Goal: Task Accomplishment & Management: Manage account settings

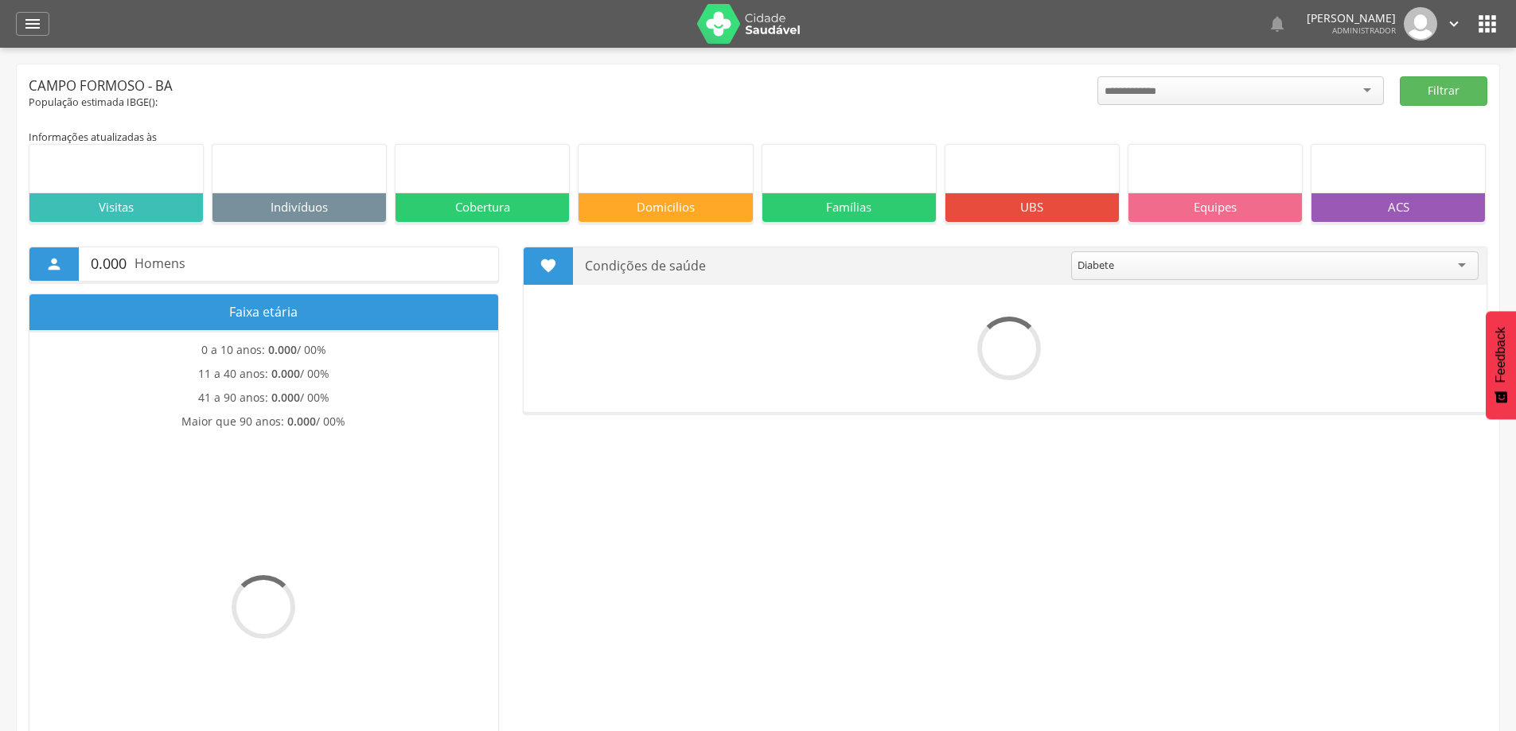
click at [1438, 28] on div " Configurações Sair" at bounding box center [1428, 23] width 67 height 33
click at [1448, 33] on link "" at bounding box center [1454, 23] width 18 height 33
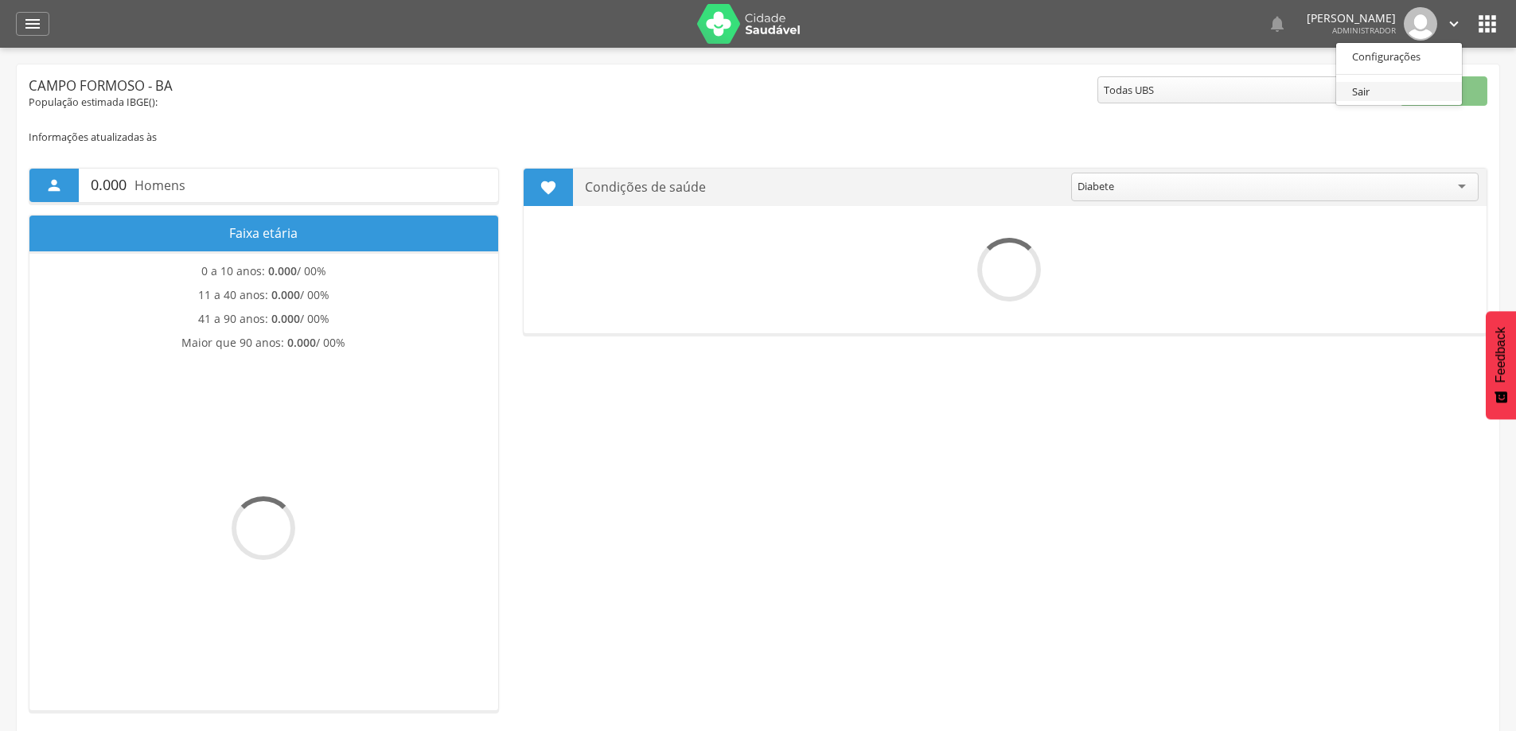
click at [1380, 88] on link "Sair" at bounding box center [1399, 92] width 126 height 20
drag, startPoint x: 1450, startPoint y: 31, endPoint x: 1431, endPoint y: 44, distance: 22.3
click at [1449, 32] on icon "" at bounding box center [1454, 24] width 18 height 18
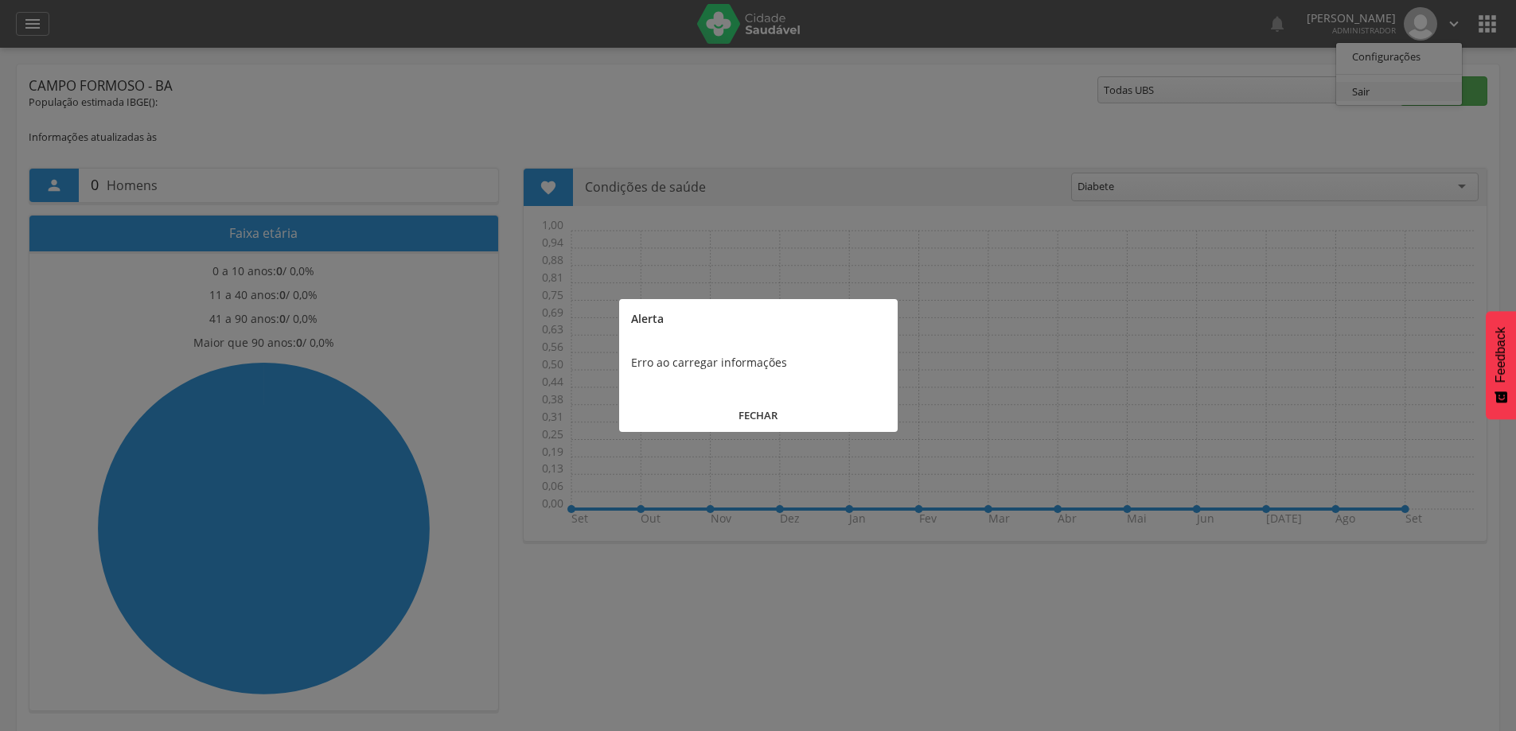
click at [1391, 88] on div at bounding box center [758, 365] width 1516 height 731
drag, startPoint x: 745, startPoint y: 409, endPoint x: 1059, endPoint y: 330, distance: 324.0
click at [745, 408] on button "FECHAR" at bounding box center [758, 416] width 278 height 34
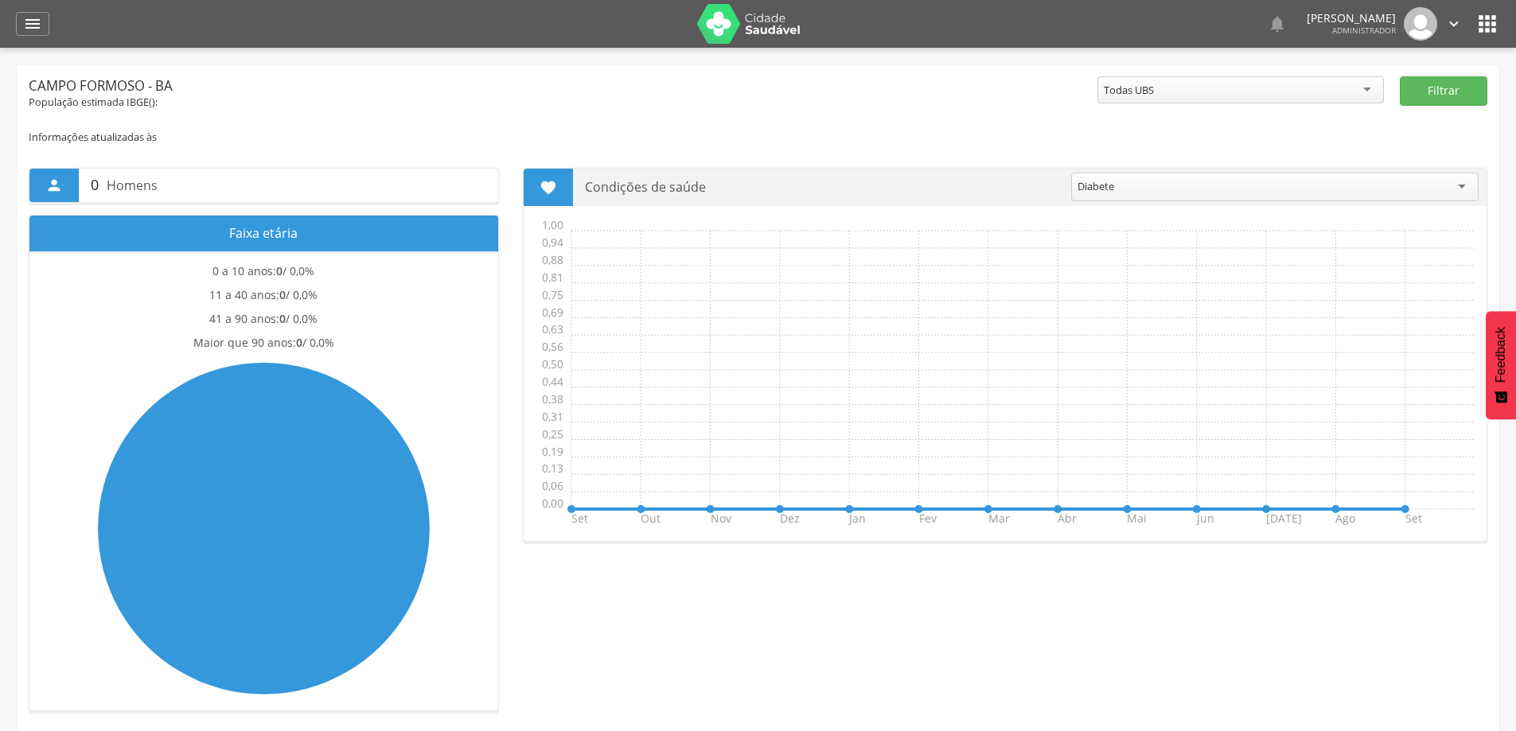
click at [1446, 16] on icon "" at bounding box center [1454, 24] width 18 height 18
click at [1393, 94] on link "Sair" at bounding box center [1399, 92] width 126 height 20
